Goal: Information Seeking & Learning: Learn about a topic

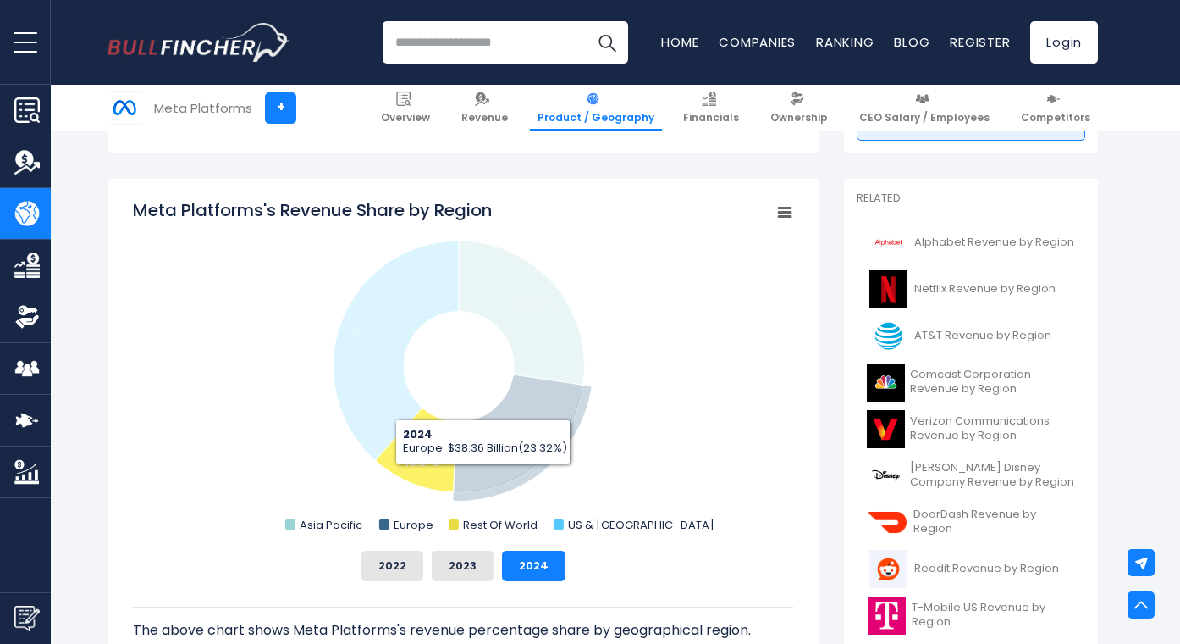
scroll to position [135, 0]
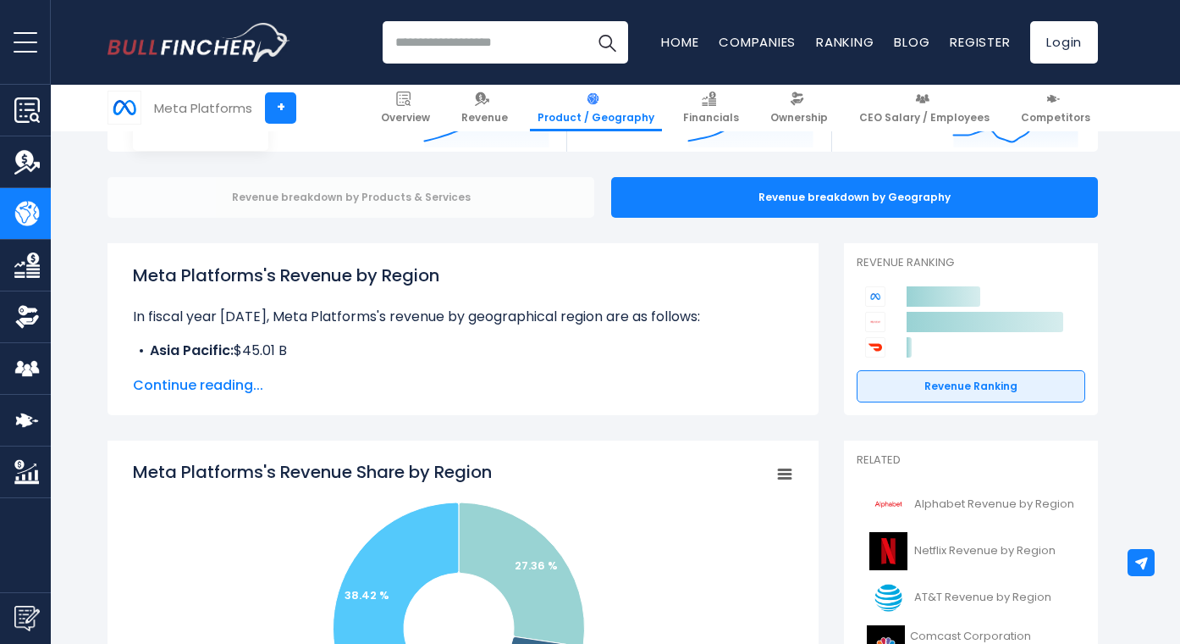
click at [410, 189] on div "Revenue breakdown by Products & Services" at bounding box center [351, 197] width 487 height 41
click at [340, 205] on div "Revenue breakdown by Products & Services" at bounding box center [351, 197] width 487 height 41
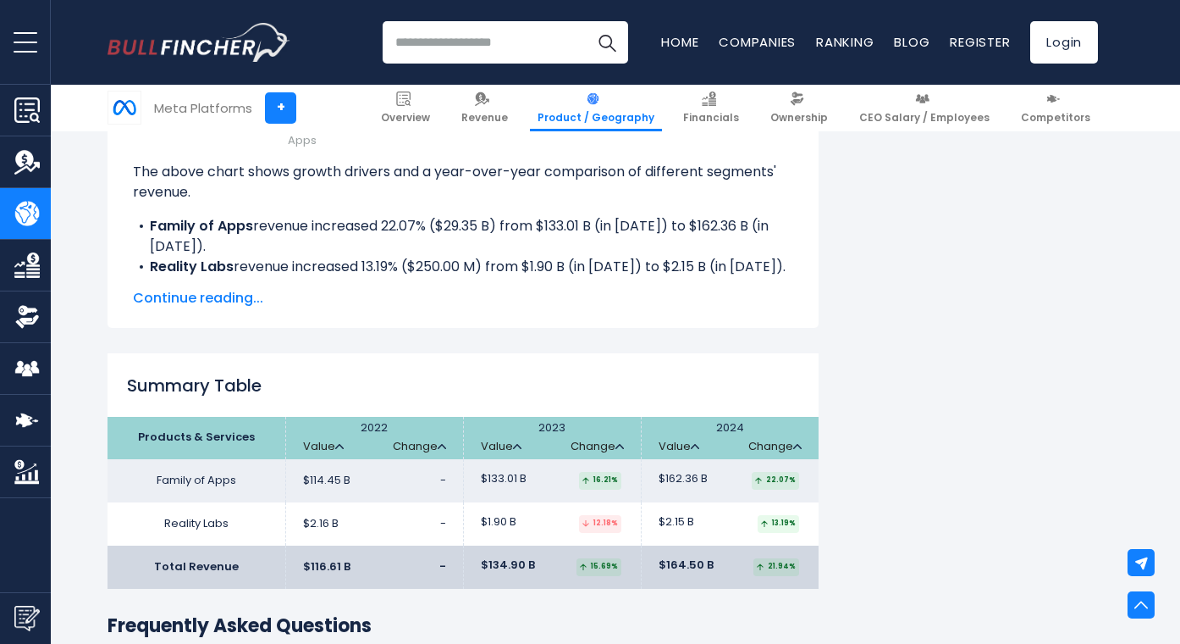
scroll to position [2286, 0]
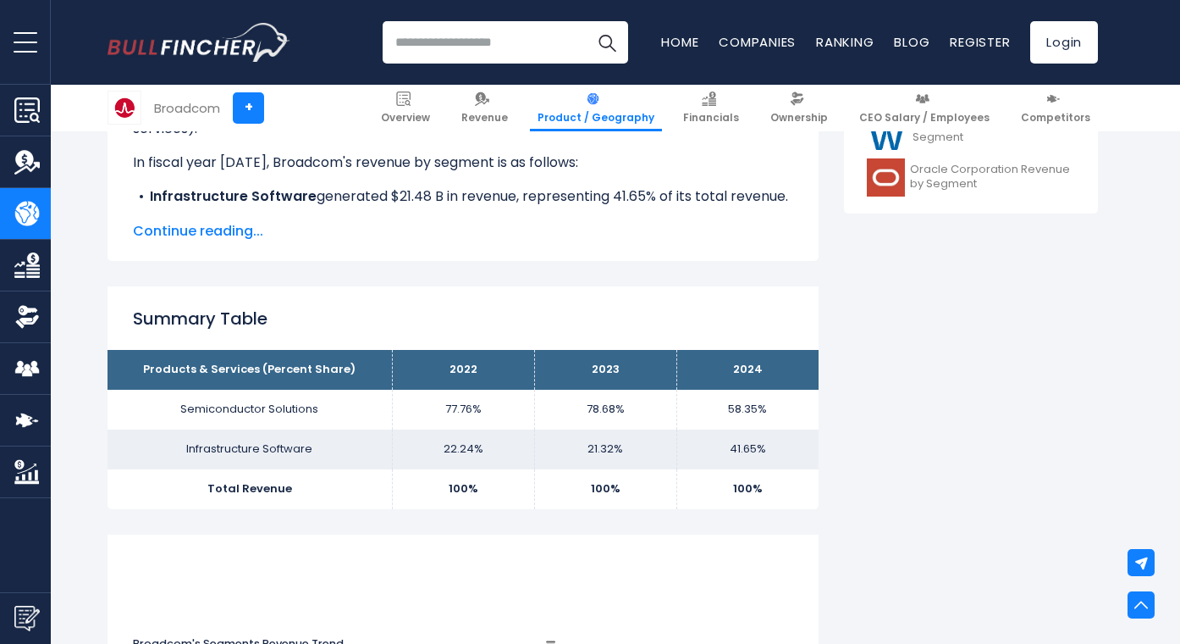
scroll to position [899, 0]
click at [198, 236] on span "Continue reading..." at bounding box center [463, 230] width 661 height 20
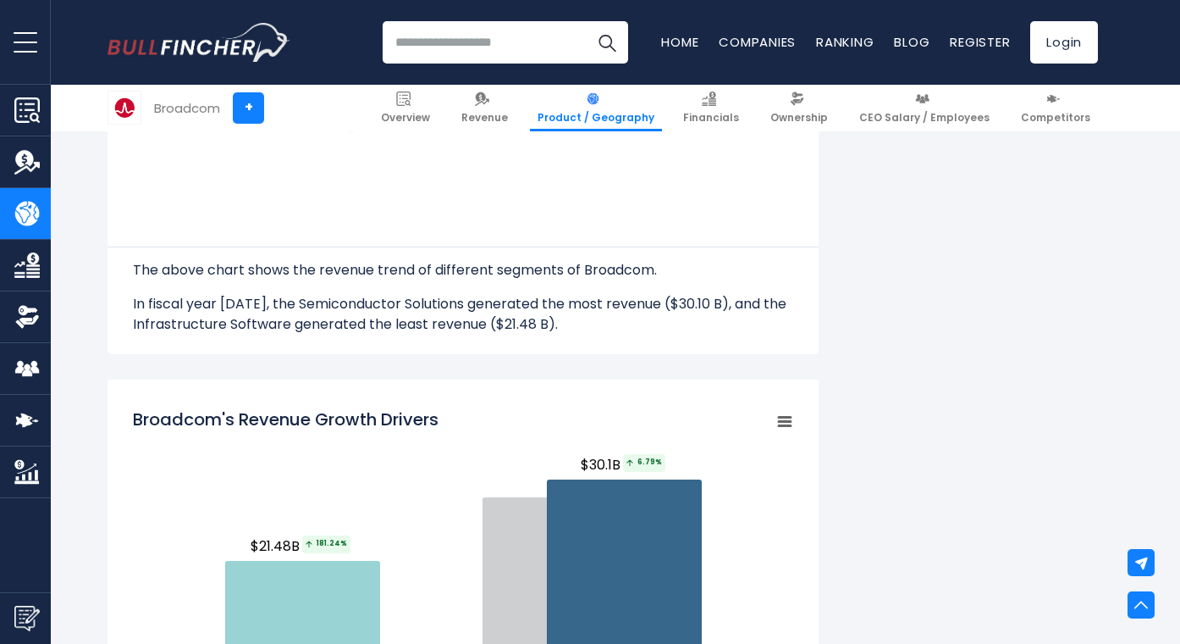
scroll to position [2254, 0]
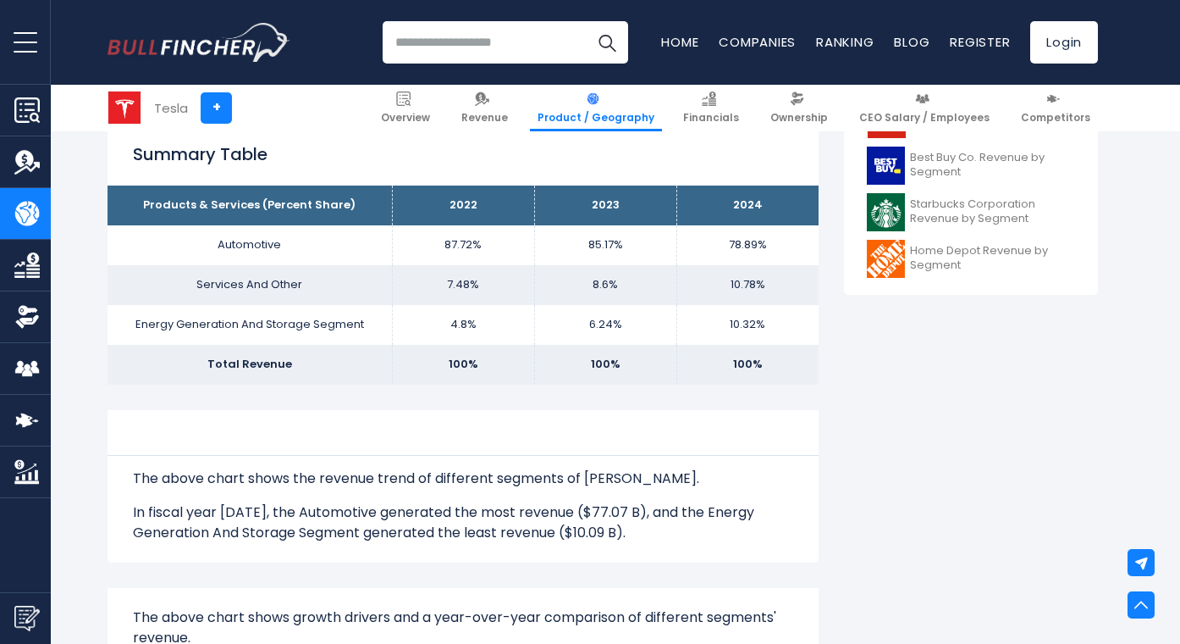
scroll to position [762, 0]
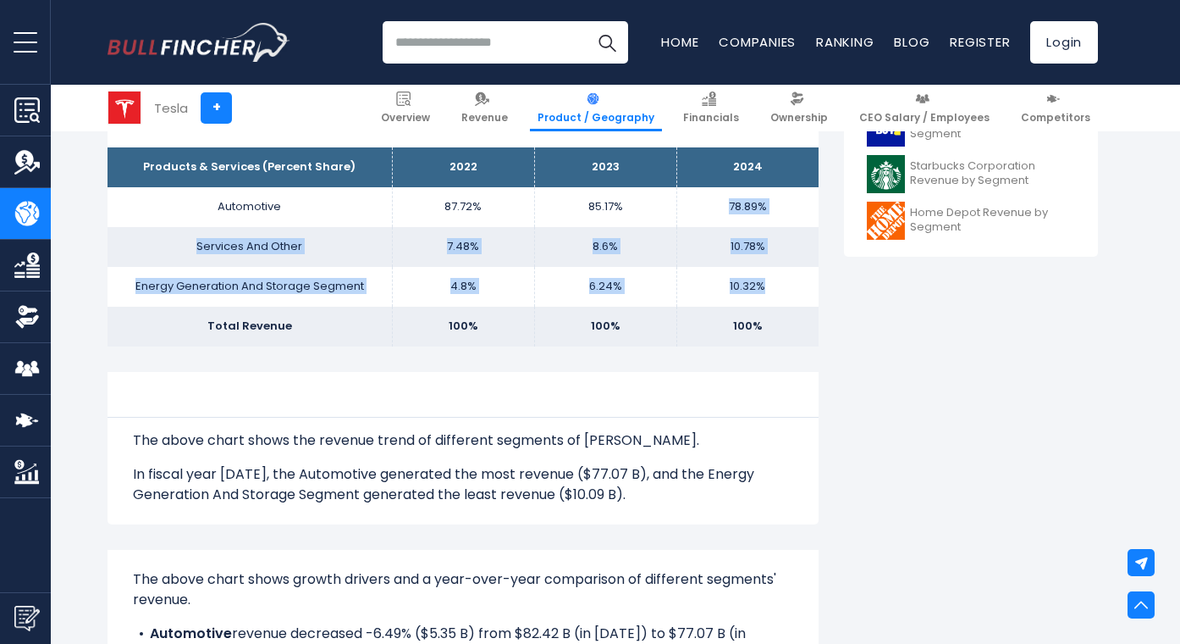
drag, startPoint x: 717, startPoint y: 202, endPoint x: 757, endPoint y: 291, distance: 97.4
click at [757, 291] on tbody "Products & Services (Percent Share) 2022 2023 2024 Automotive 87.72% 85.17% Ser…" at bounding box center [463, 246] width 711 height 198
click at [757, 291] on td "10.32%" at bounding box center [748, 287] width 142 height 40
drag, startPoint x: 747, startPoint y: 275, endPoint x: 732, endPoint y: 237, distance: 40.7
click at [732, 237] on tbody "Products & Services (Percent Share) 2022 2023 2024 Automotive 87.72% 85.17% Ser…" at bounding box center [463, 246] width 711 height 198
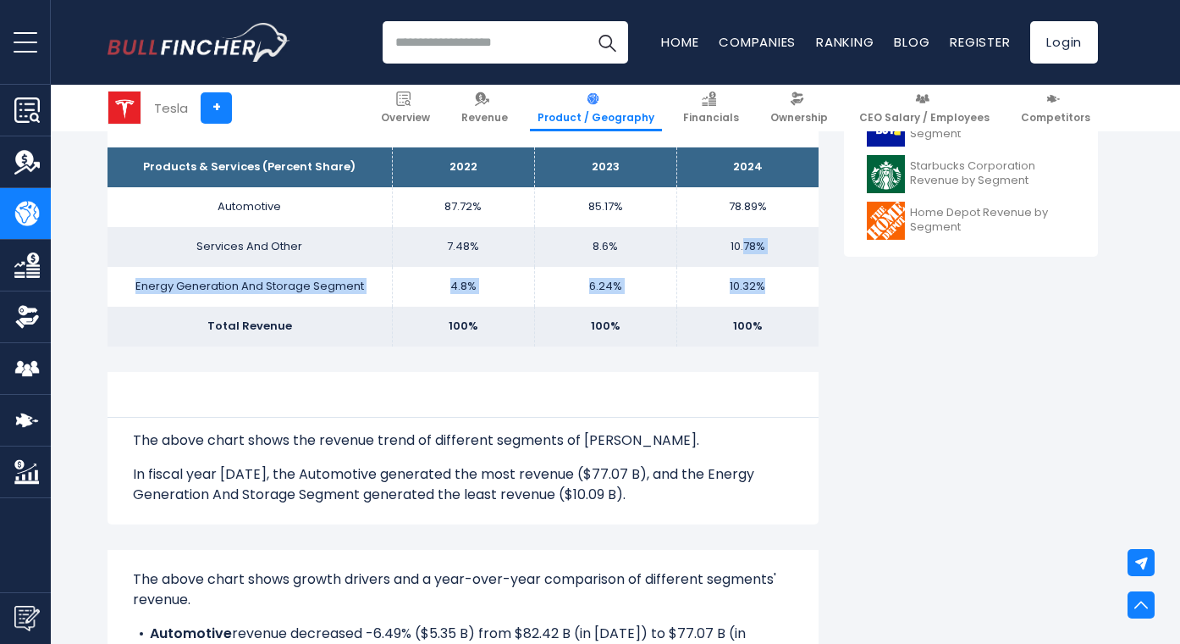
click at [732, 237] on td "10.78%" at bounding box center [748, 247] width 142 height 40
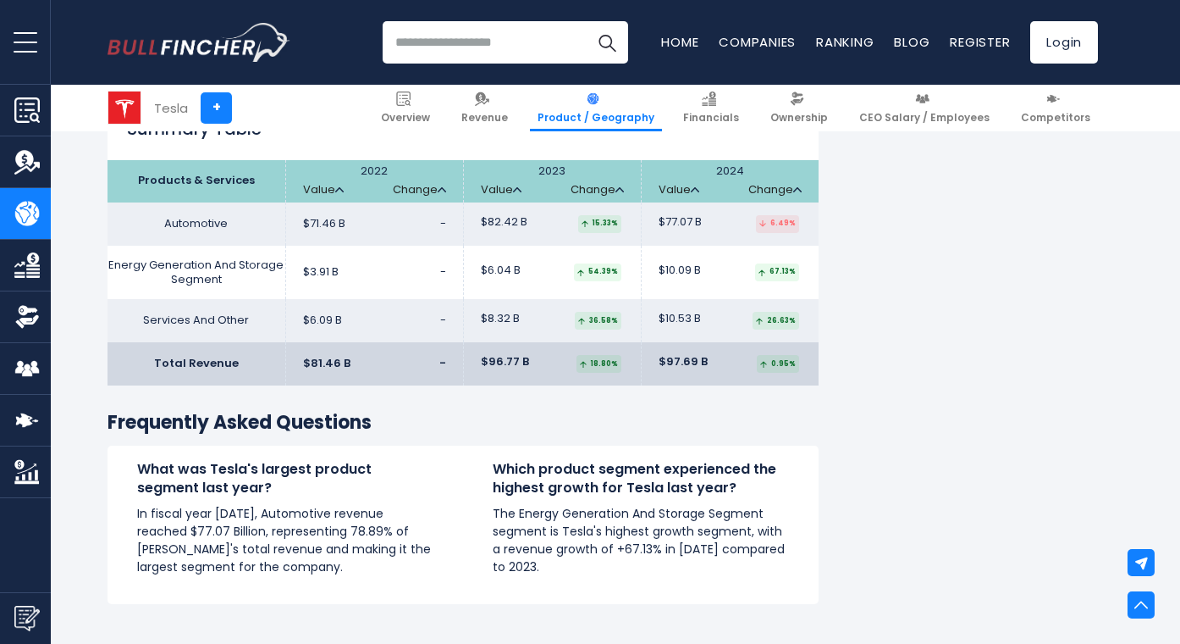
scroll to position [1609, 0]
